Goal: Task Accomplishment & Management: Manage account settings

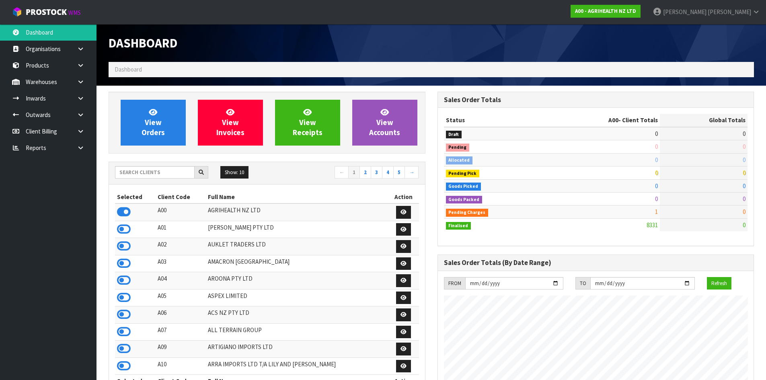
scroll to position [609, 328]
click at [139, 174] on input "text" at bounding box center [155, 172] width 80 height 12
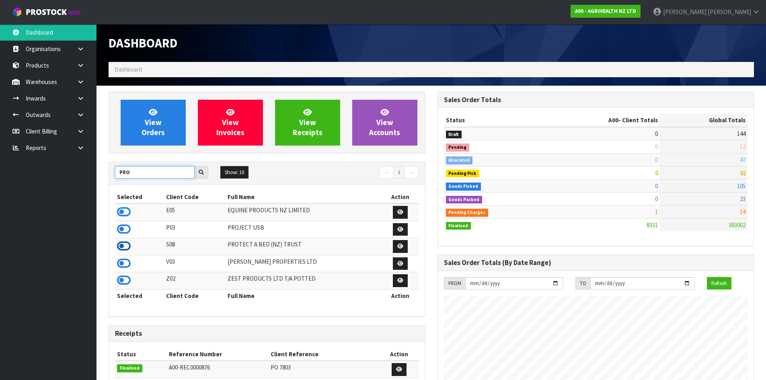
type input "PRO"
click at [124, 246] on icon at bounding box center [124, 246] width 14 height 12
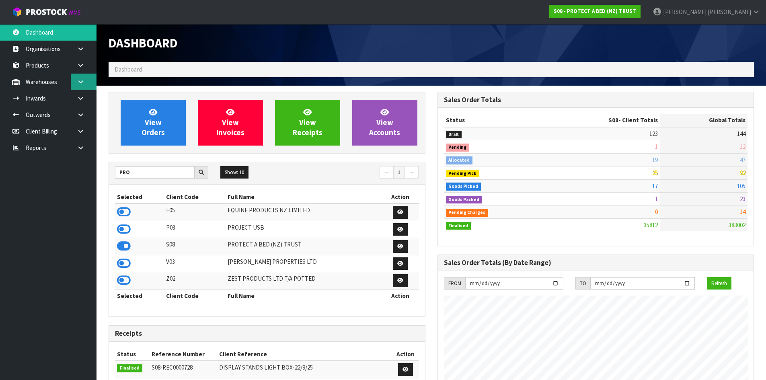
click at [82, 84] on icon at bounding box center [81, 82] width 8 height 6
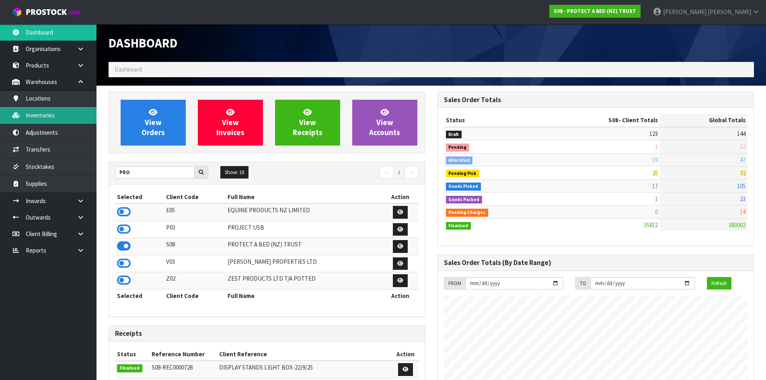
click at [66, 117] on link "Inventories" at bounding box center [48, 115] width 96 height 16
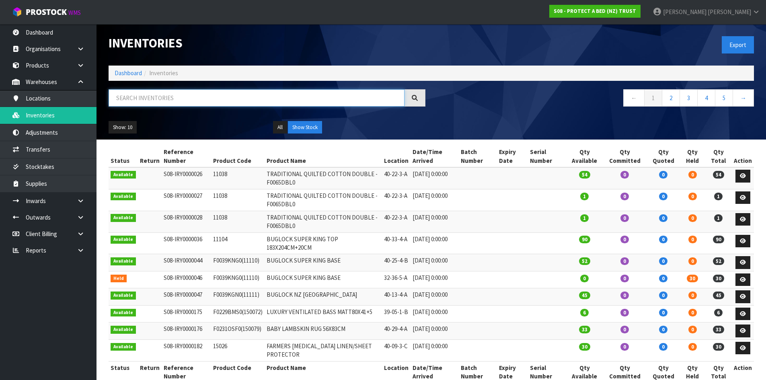
click at [190, 98] on input "text" at bounding box center [257, 97] width 296 height 17
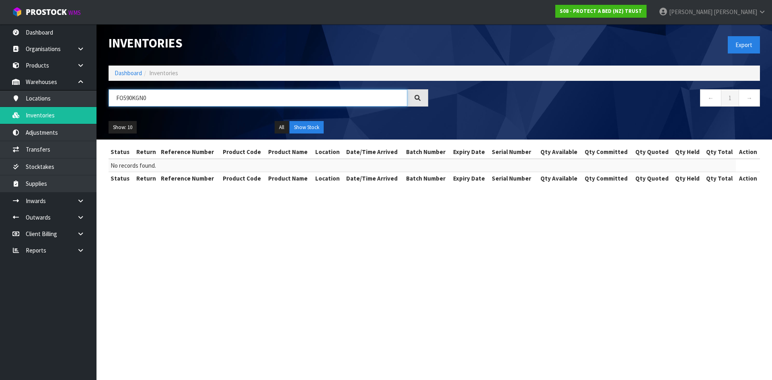
click at [123, 98] on input "FO590KGN0" at bounding box center [258, 97] width 299 height 17
type input "FO590KGN0"
click at [53, 67] on link "Products" at bounding box center [48, 65] width 96 height 16
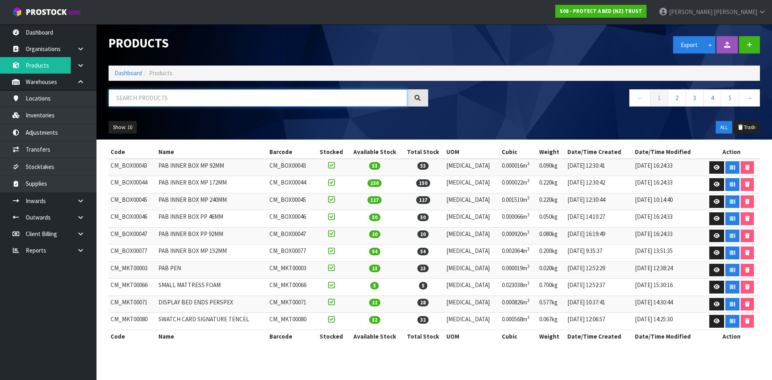
click at [172, 99] on input "text" at bounding box center [258, 97] width 299 height 17
type input "9336473047107"
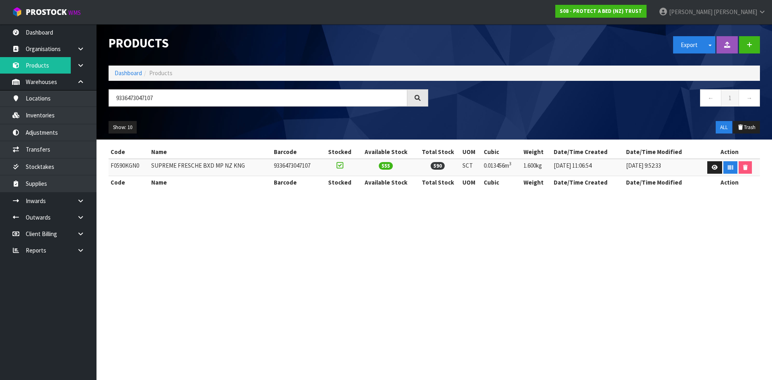
click at [184, 167] on td "SUPREME FRESCHE BXD MP NZ KNG" at bounding box center [210, 167] width 122 height 17
click at [185, 167] on td "SUPREME FRESCHE BXD MP NZ KNG" at bounding box center [210, 167] width 122 height 17
click at [126, 165] on td "F0590KGN0" at bounding box center [129, 167] width 41 height 17
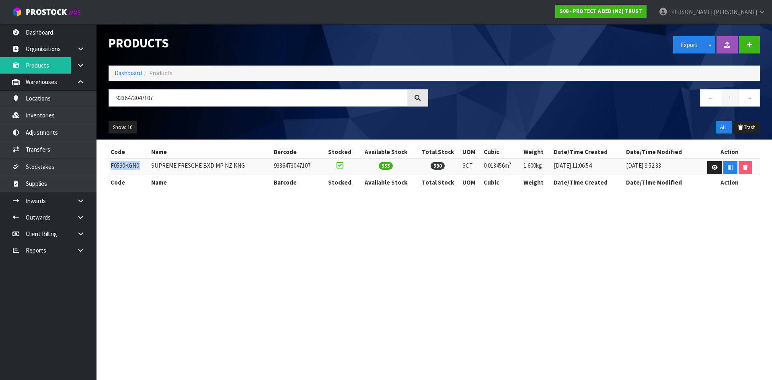
click at [126, 165] on td "F0590KGN0" at bounding box center [129, 167] width 41 height 17
copy tr "F0590KGN0"
click at [74, 115] on link "Inventories" at bounding box center [48, 115] width 96 height 16
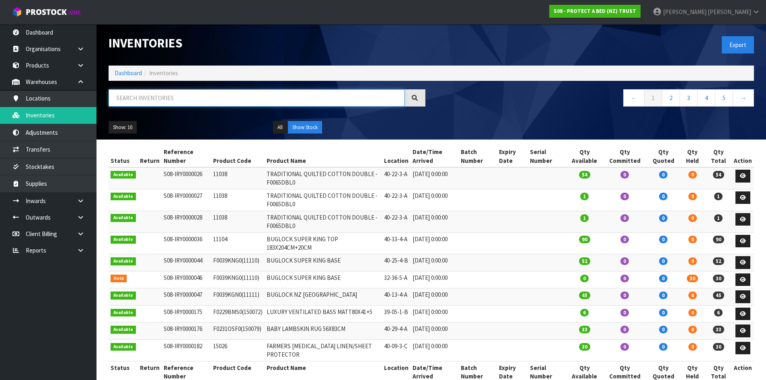
click at [152, 101] on input "text" at bounding box center [257, 97] width 296 height 17
paste input "F0590KGN0"
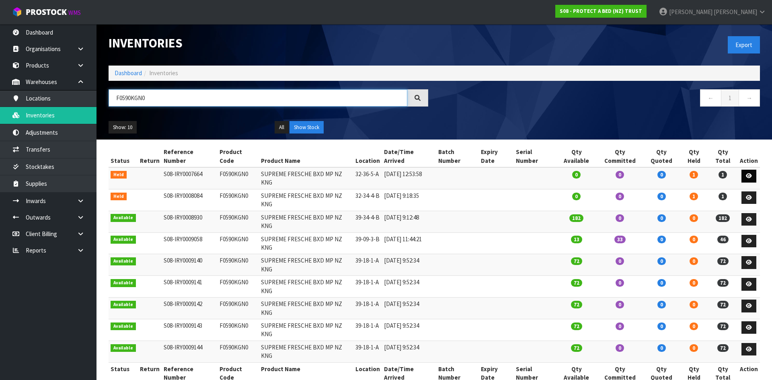
type input "F0590KGN0"
click at [747, 173] on icon at bounding box center [749, 175] width 6 height 5
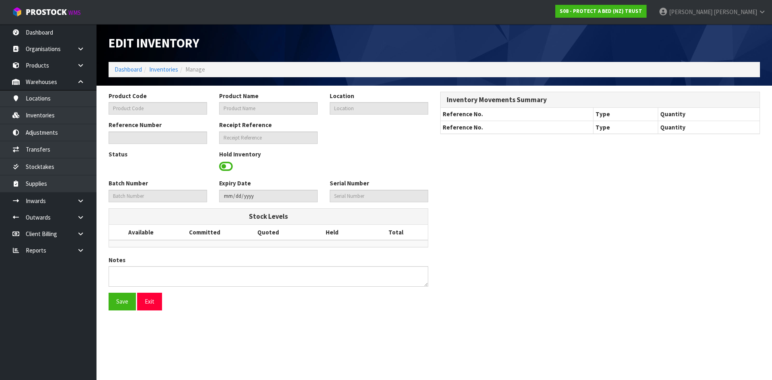
type input "F0590KGN0"
type input "SUPREME FRESCHE BXD MP NZ KNG"
type input "32-36-5-A"
type input "S08-IRY0007664"
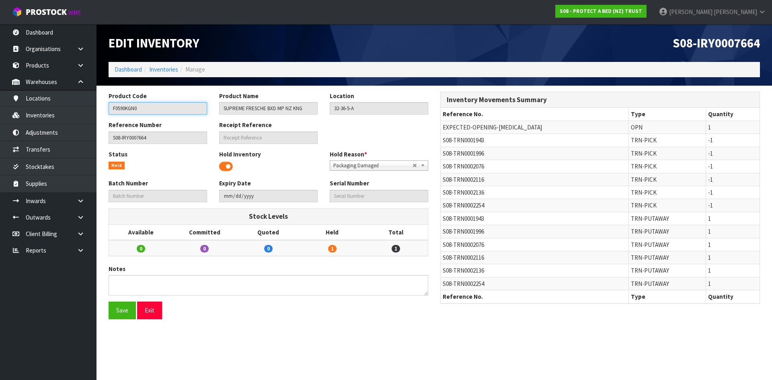
click at [135, 107] on input "F0590KGN0" at bounding box center [158, 108] width 98 height 12
click at [169, 68] on link "Inventories" at bounding box center [163, 70] width 29 height 8
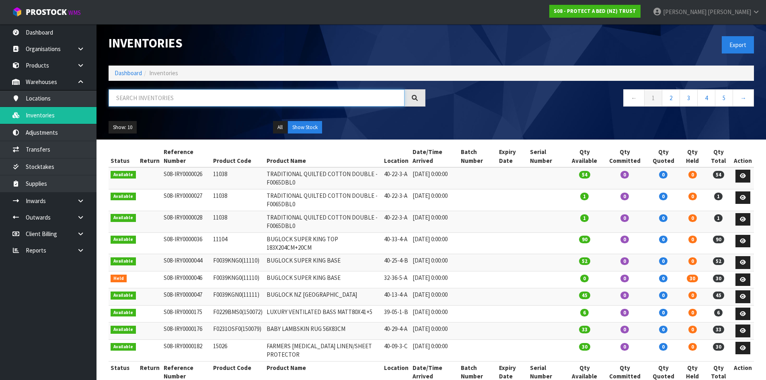
click at [176, 95] on input "text" at bounding box center [257, 97] width 296 height 17
paste input "F0590KGN0"
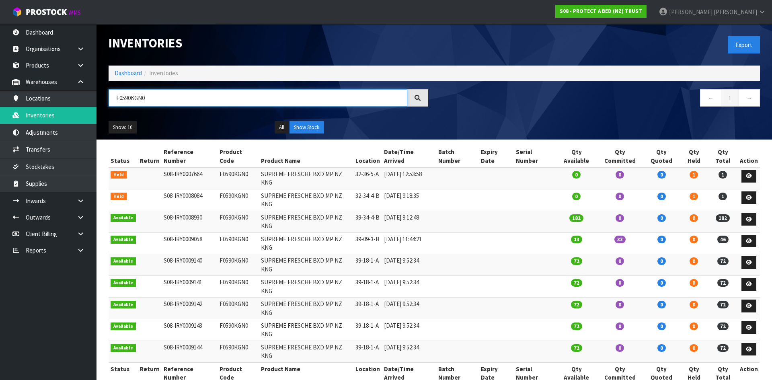
type input "F0590KGN0"
click at [725, 18] on link "[PERSON_NAME]" at bounding box center [711, 12] width 119 height 24
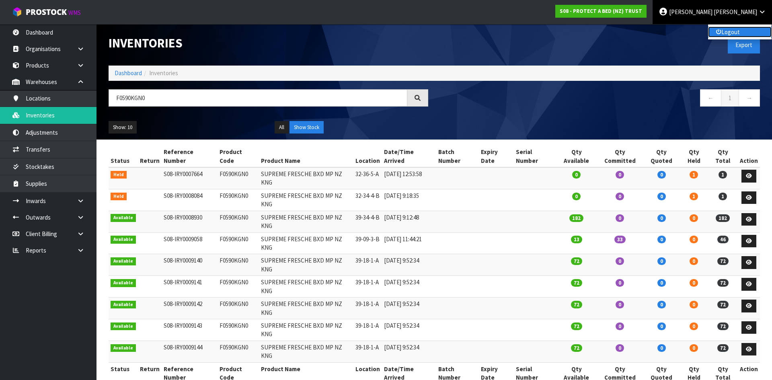
click at [727, 32] on link "Logout" at bounding box center [740, 32] width 64 height 11
